Goal: Complete application form: Fill out and submit a form for a specific purpose

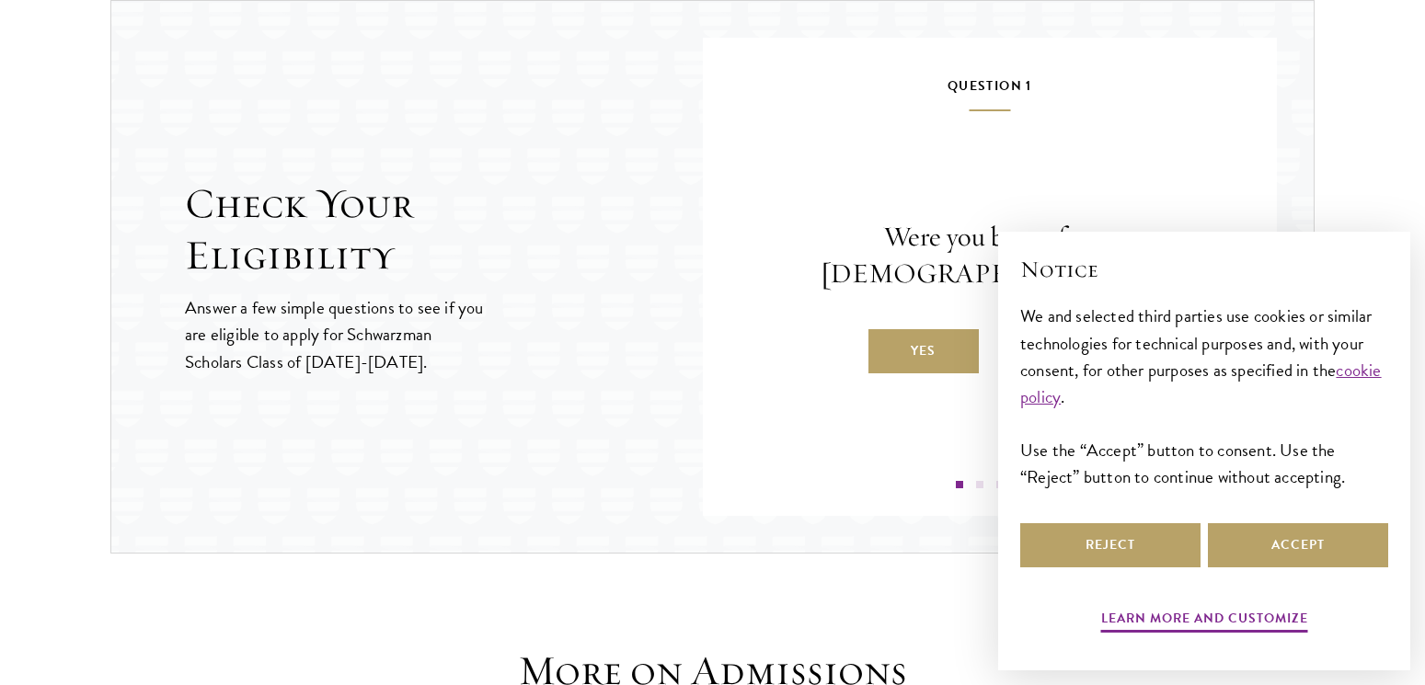
click at [1374, 125] on section "Check Your Eligibility Answer a few simple questions to see if you are eligible…" at bounding box center [712, 277] width 1425 height 554
click at [1346, 127] on section "Check Your Eligibility Answer a few simple questions to see if you are eligible…" at bounding box center [712, 277] width 1425 height 554
click at [1294, 536] on button "Accept" at bounding box center [1298, 545] width 180 height 44
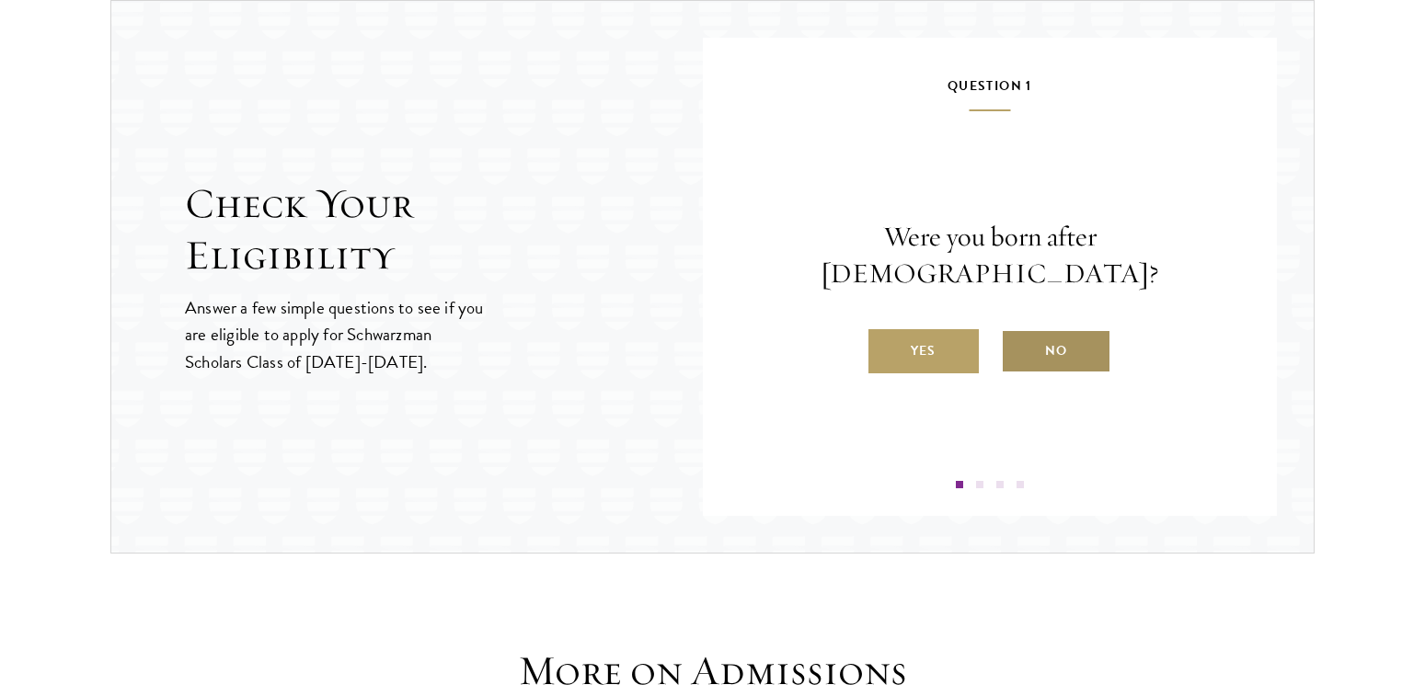
click at [1066, 329] on label "No" at bounding box center [1056, 351] width 110 height 44
click at [1017, 331] on input "No" at bounding box center [1009, 339] width 17 height 17
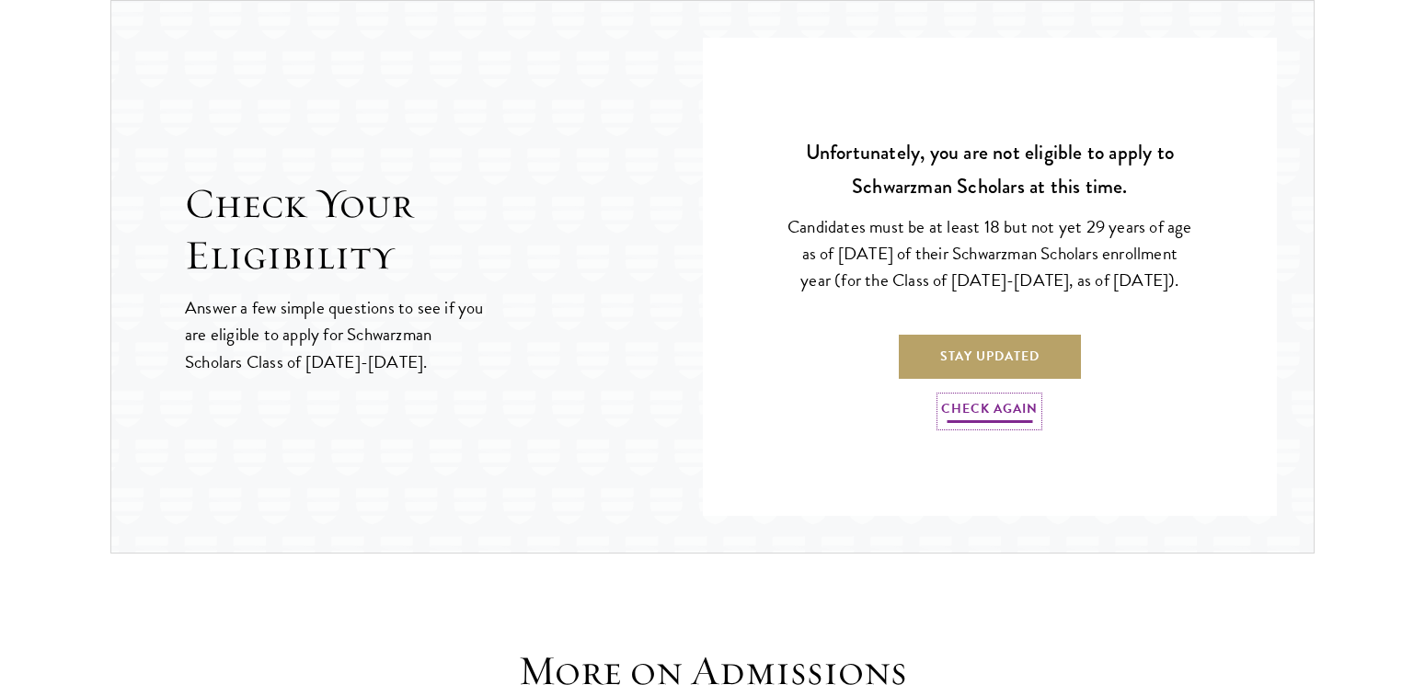
click at [989, 410] on link "Check Again" at bounding box center [989, 411] width 97 height 29
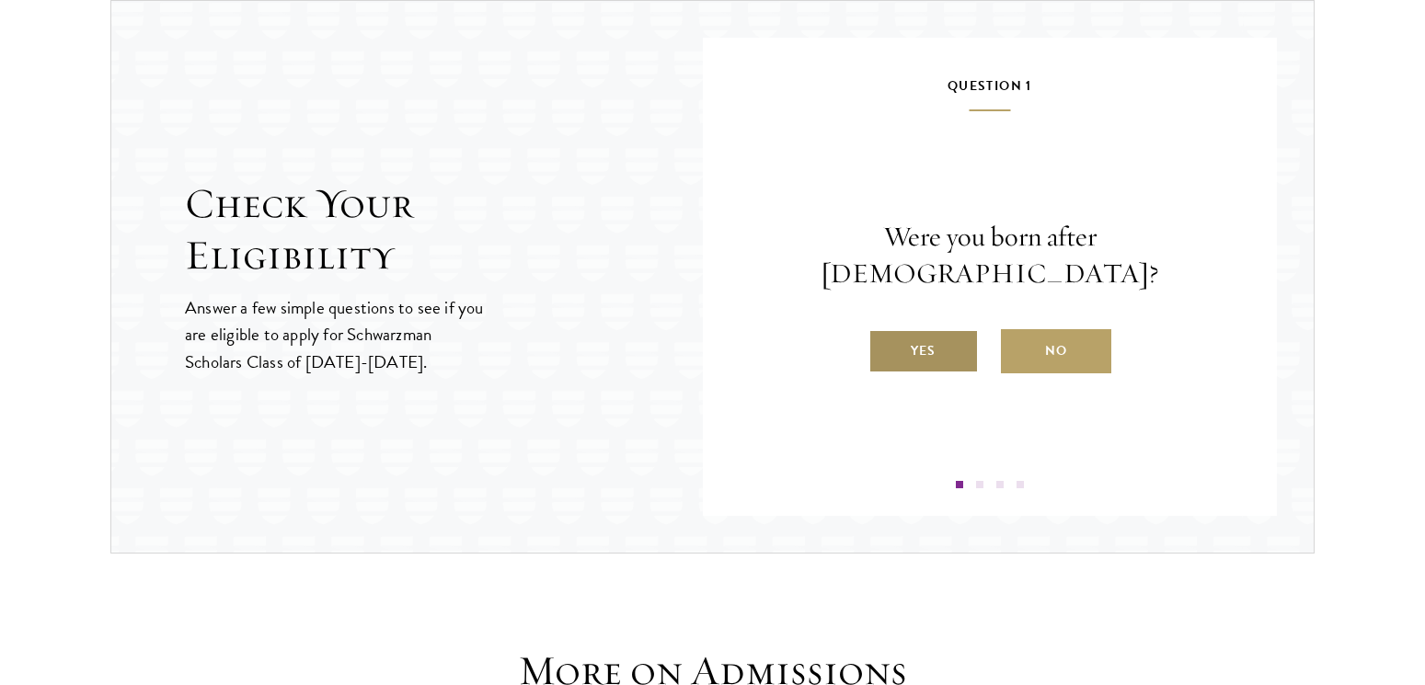
click at [925, 329] on label "Yes" at bounding box center [923, 351] width 110 height 44
click at [885, 331] on input "Yes" at bounding box center [876, 339] width 17 height 17
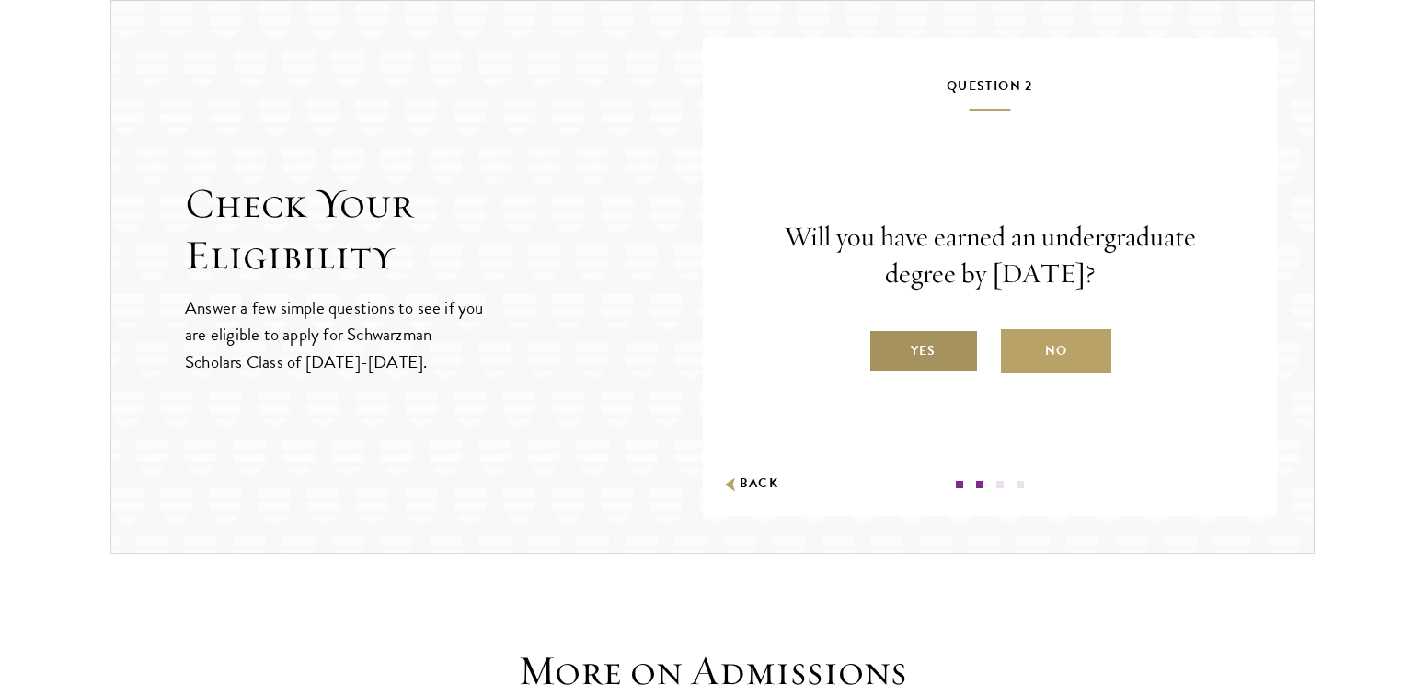
click at [925, 347] on label "Yes" at bounding box center [923, 351] width 110 height 44
click at [885, 347] on input "Yes" at bounding box center [876, 339] width 17 height 17
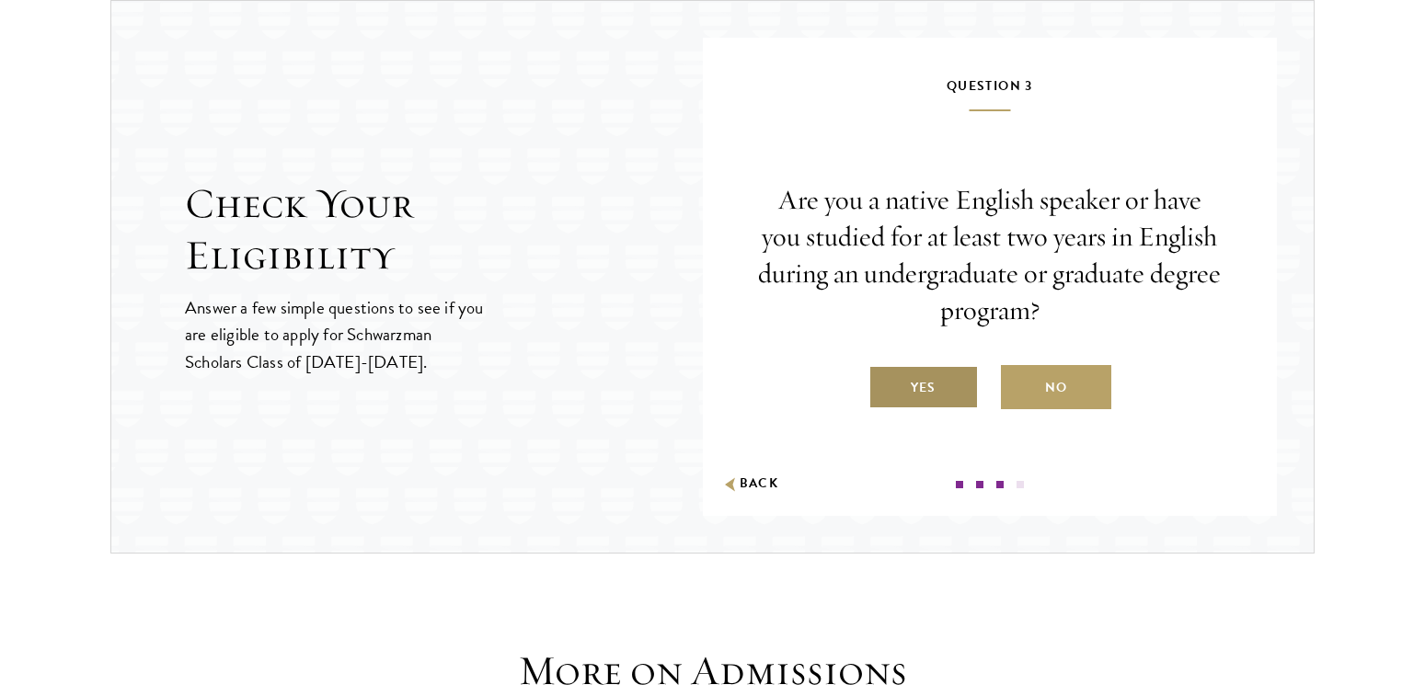
click at [927, 385] on label "Yes" at bounding box center [923, 387] width 110 height 44
click at [885, 384] on input "Yes" at bounding box center [876, 376] width 17 height 17
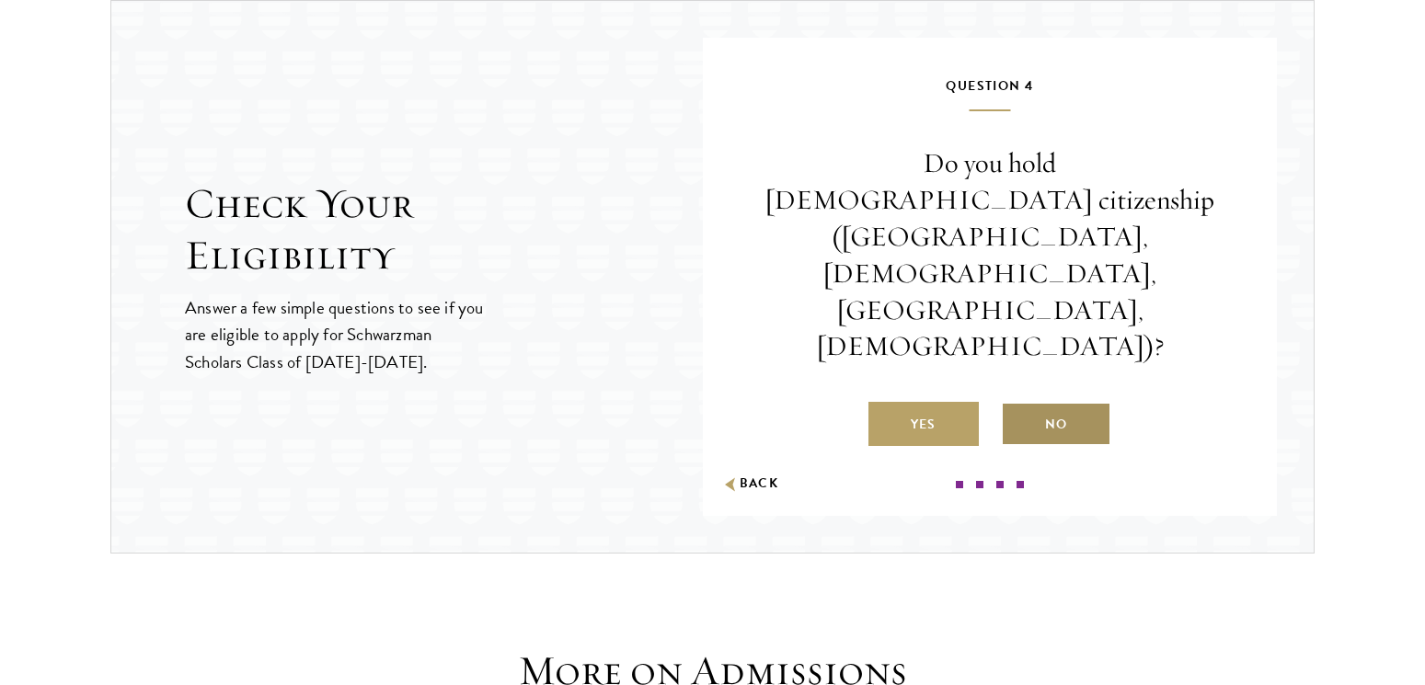
click at [1054, 402] on label "No" at bounding box center [1056, 424] width 110 height 44
click at [1017, 405] on input "No" at bounding box center [1009, 413] width 17 height 17
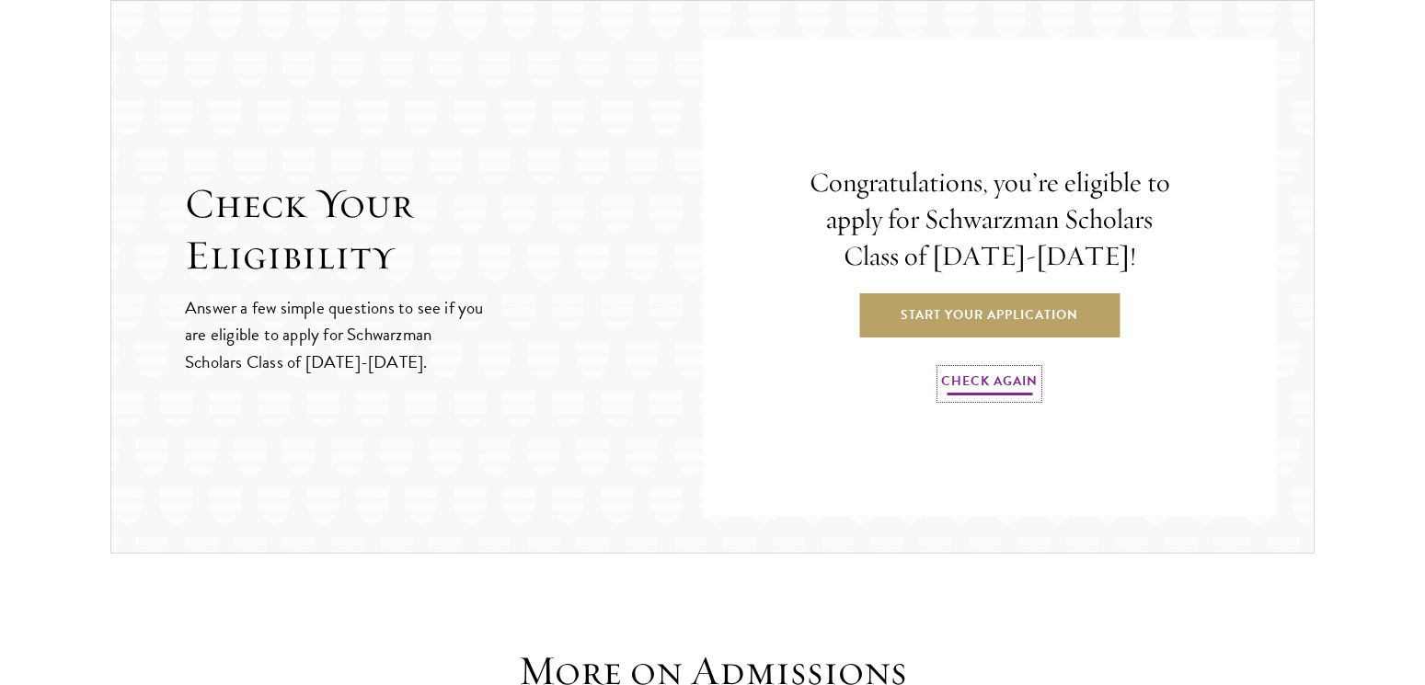
click at [1023, 380] on link "Check Again" at bounding box center [989, 384] width 97 height 29
